Goal: Task Accomplishment & Management: Manage account settings

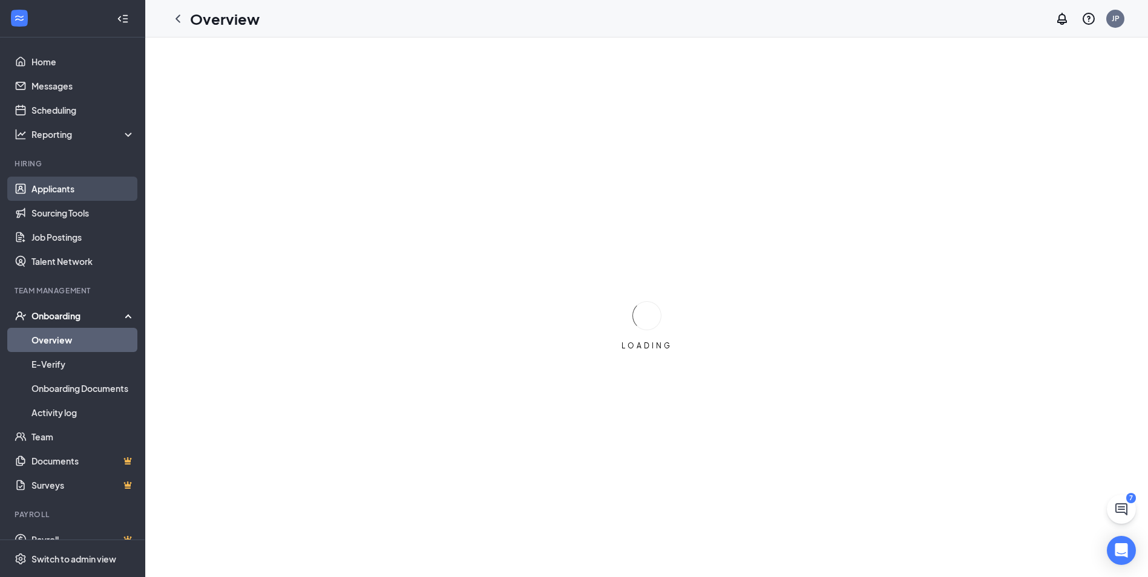
click at [74, 190] on link "Applicants" at bounding box center [82, 189] width 103 height 24
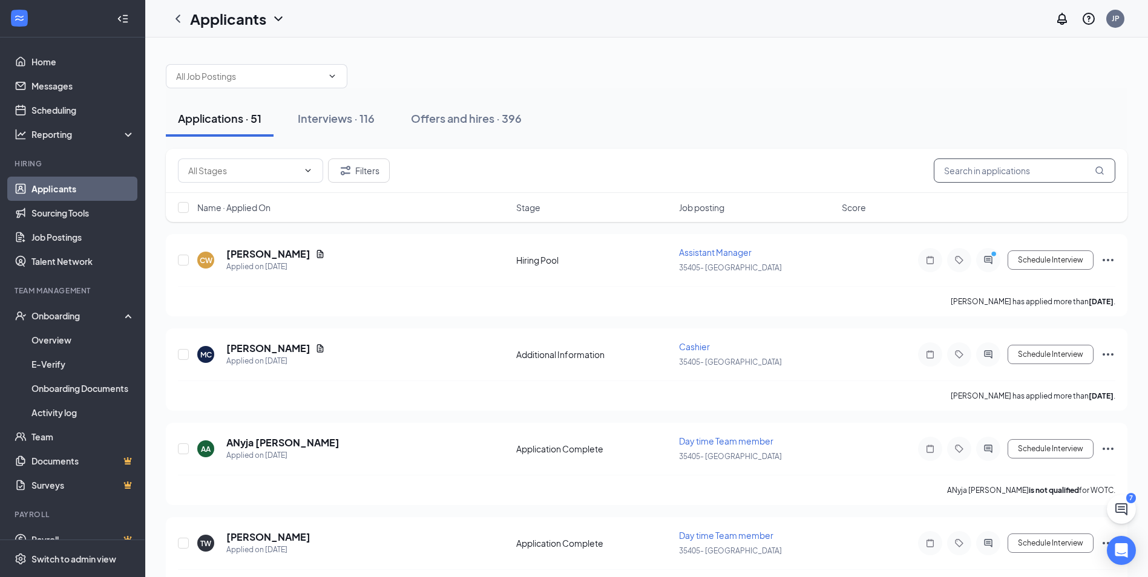
click at [1020, 182] on div "Filters" at bounding box center [647, 171] width 962 height 44
click at [1017, 171] on input "text" at bounding box center [1025, 171] width 182 height 24
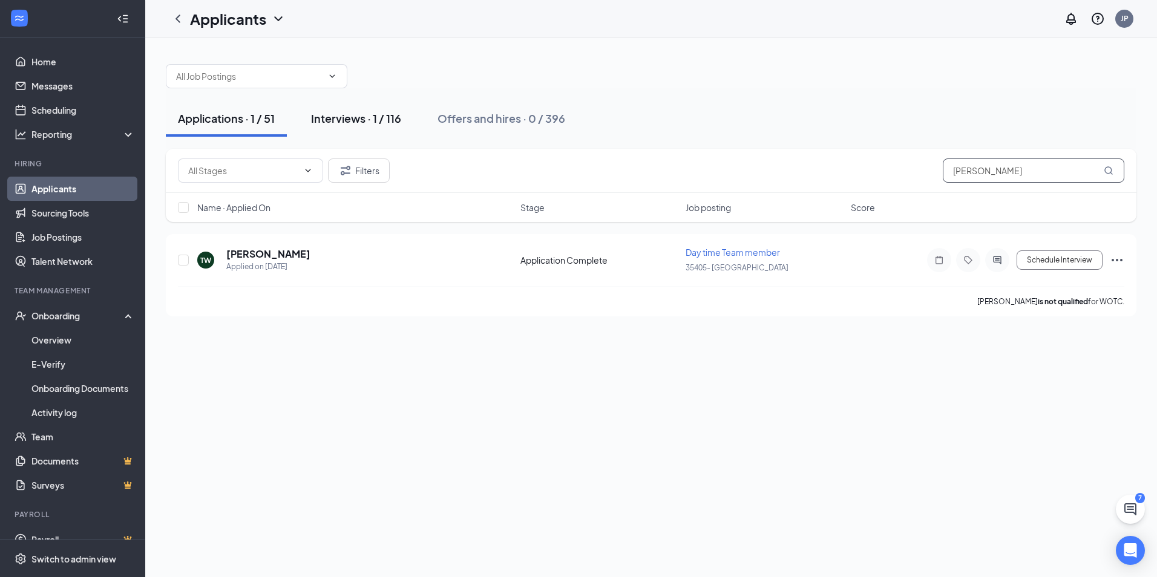
type input "[PERSON_NAME]"
click at [376, 123] on div "Interviews · 1 / 116" at bounding box center [356, 118] width 90 height 15
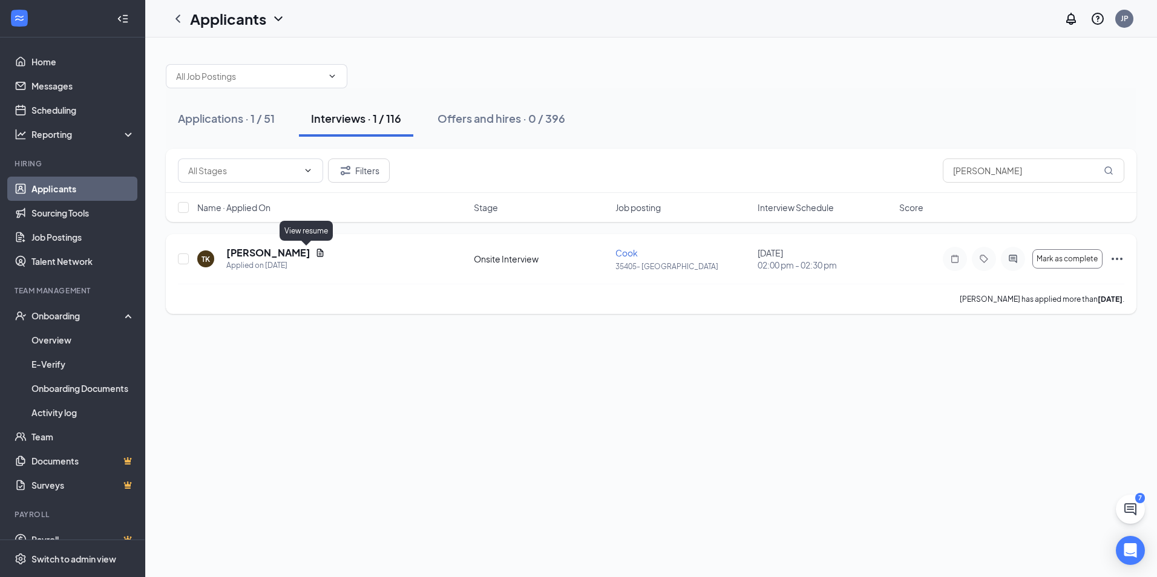
click at [315, 255] on icon "Document" at bounding box center [320, 253] width 10 height 10
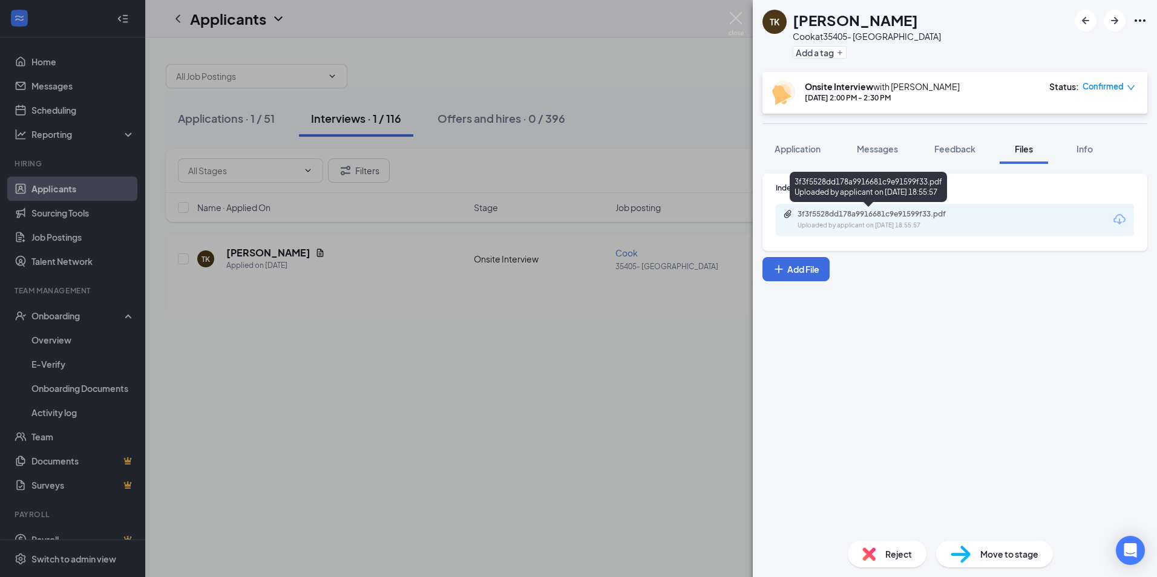
click at [942, 217] on div "3f3f5528dd178a9916681c9e91599f33.pdf" at bounding box center [882, 214] width 169 height 10
